Goal: Check status: Check status

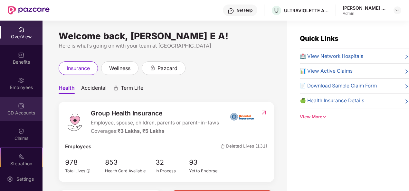
click at [18, 120] on div "CD Accounts" at bounding box center [21, 109] width 43 height 24
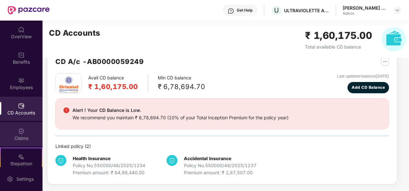
scroll to position [57, 0]
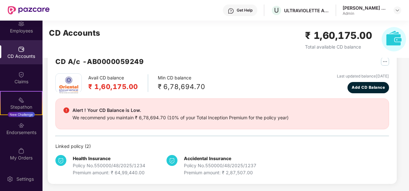
click at [18, 141] on div "OverView Benefits Employees CD Accounts Claims Stepathon New Challenge Endorsem…" at bounding box center [21, 94] width 43 height 147
click at [23, 129] on div "Endorsements" at bounding box center [21, 129] width 43 height 24
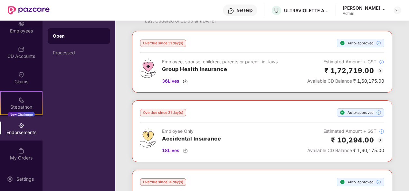
scroll to position [64, 0]
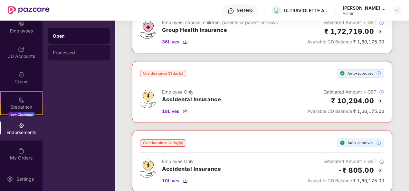
click at [75, 55] on div "Processed" at bounding box center [79, 52] width 52 height 5
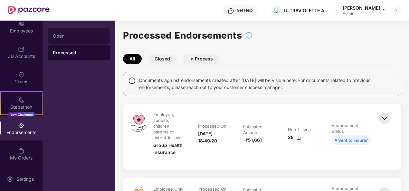
click at [85, 38] on div "Open" at bounding box center [79, 36] width 52 height 5
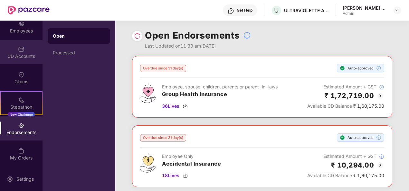
click at [17, 59] on div "CD Accounts" at bounding box center [21, 56] width 43 height 6
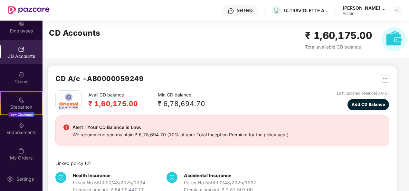
click at [383, 80] on img "button" at bounding box center [385, 79] width 8 height 8
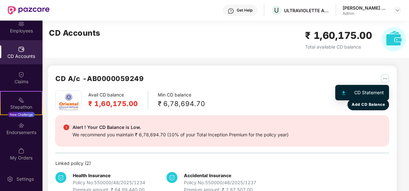
click at [365, 93] on div "CD Statement" at bounding box center [369, 92] width 30 height 7
